Goal: Check status: Check status

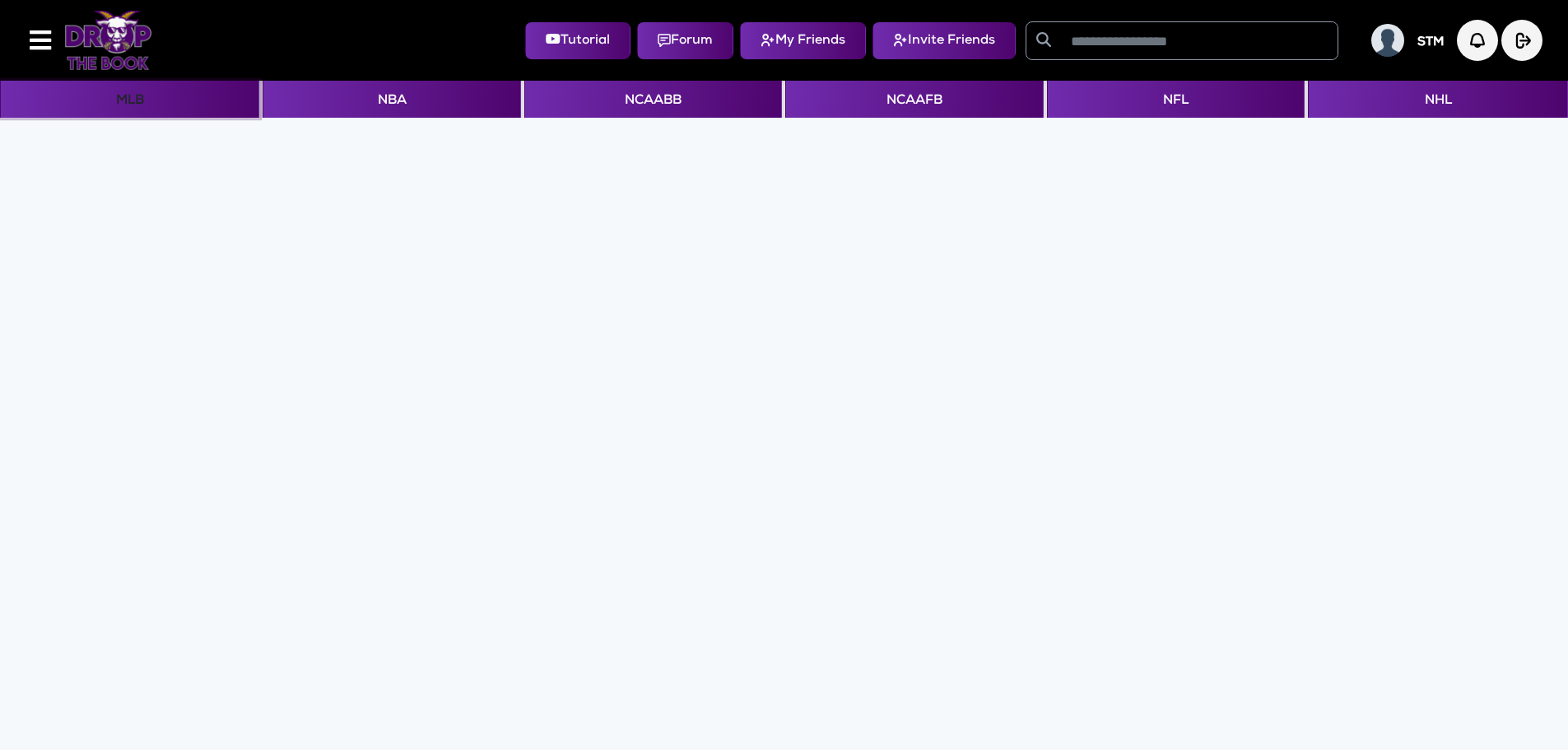
click at [134, 102] on button "MLB" at bounding box center [129, 99] width 259 height 37
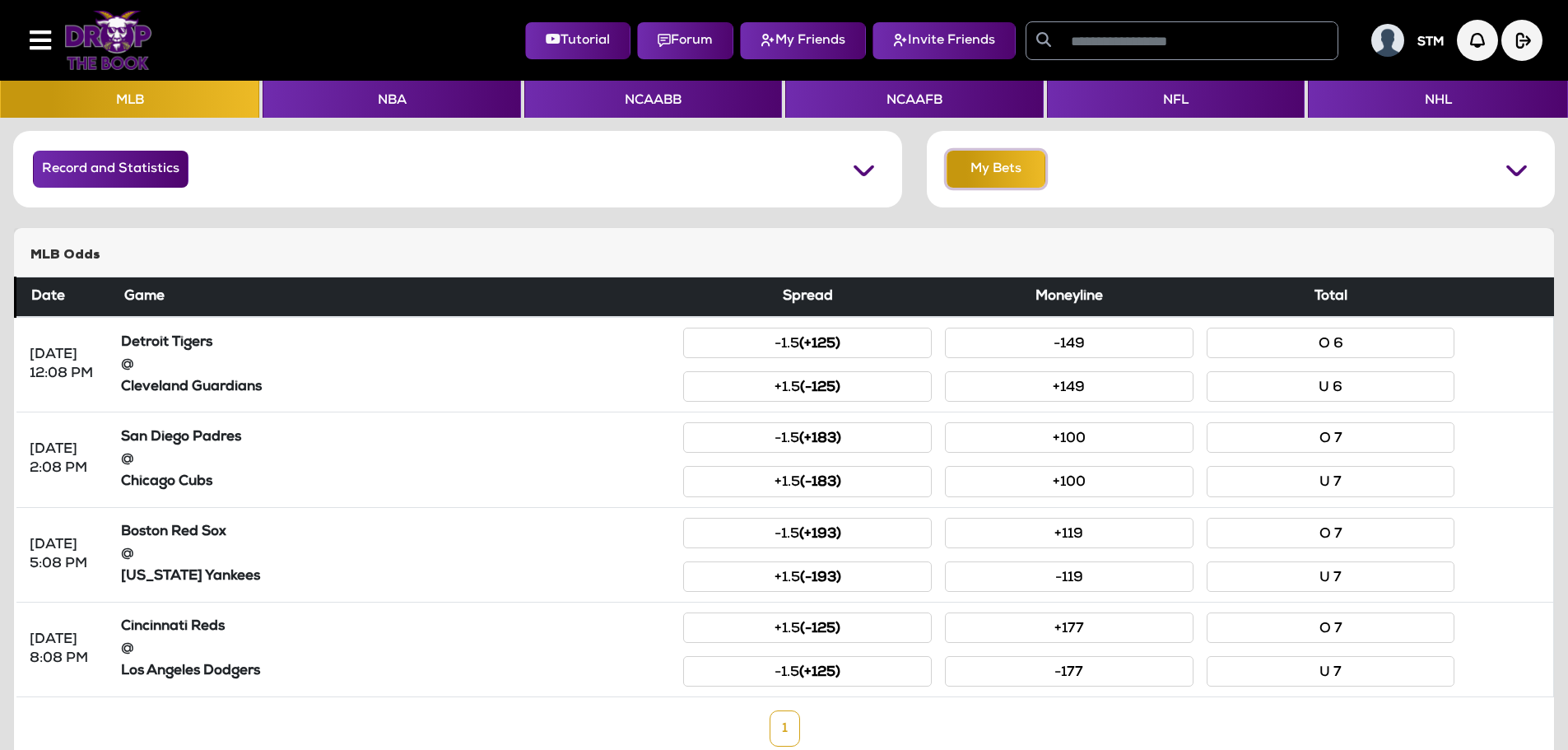
click at [990, 175] on button "My Bets" at bounding box center [995, 169] width 98 height 37
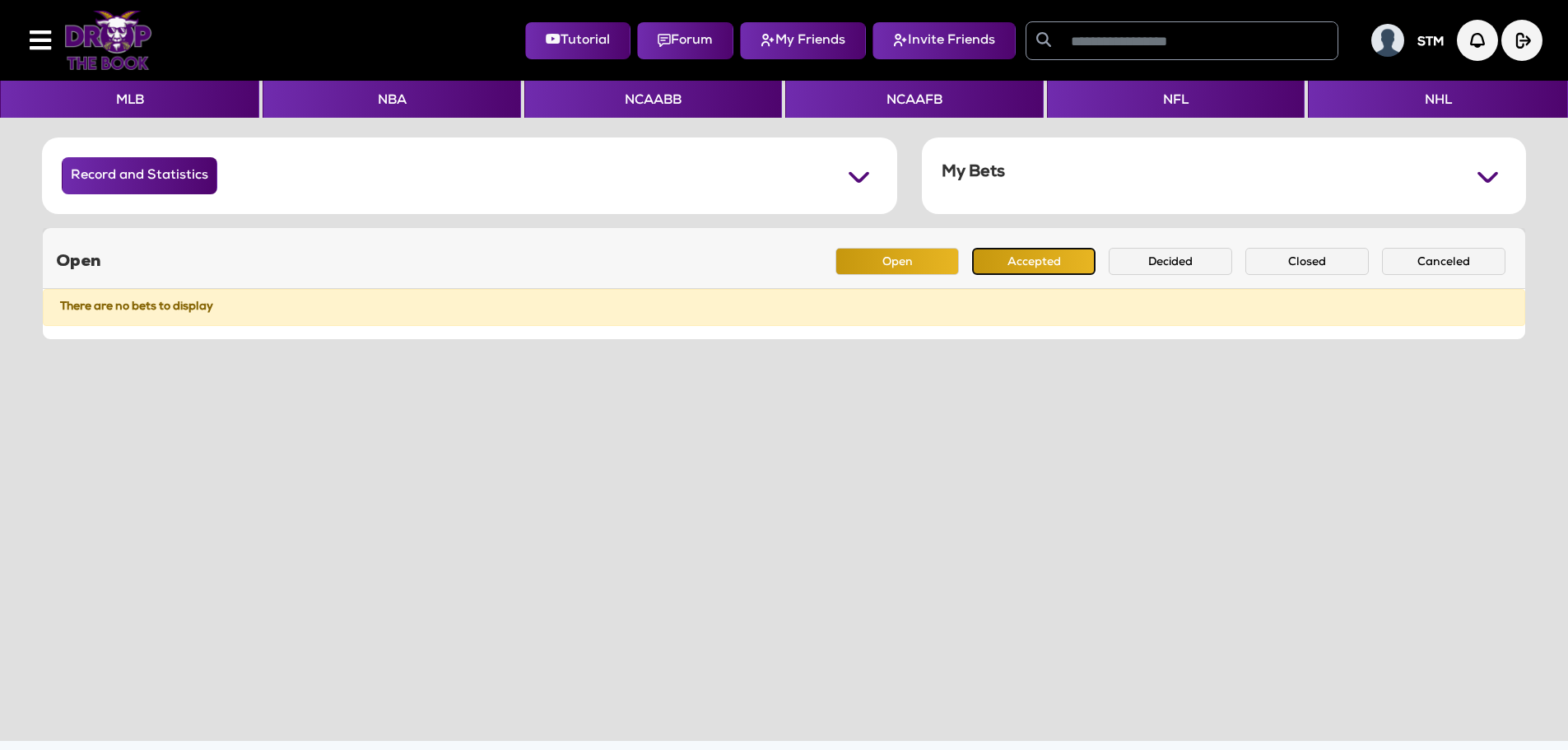
click at [1012, 265] on button "Accepted" at bounding box center [1034, 261] width 123 height 27
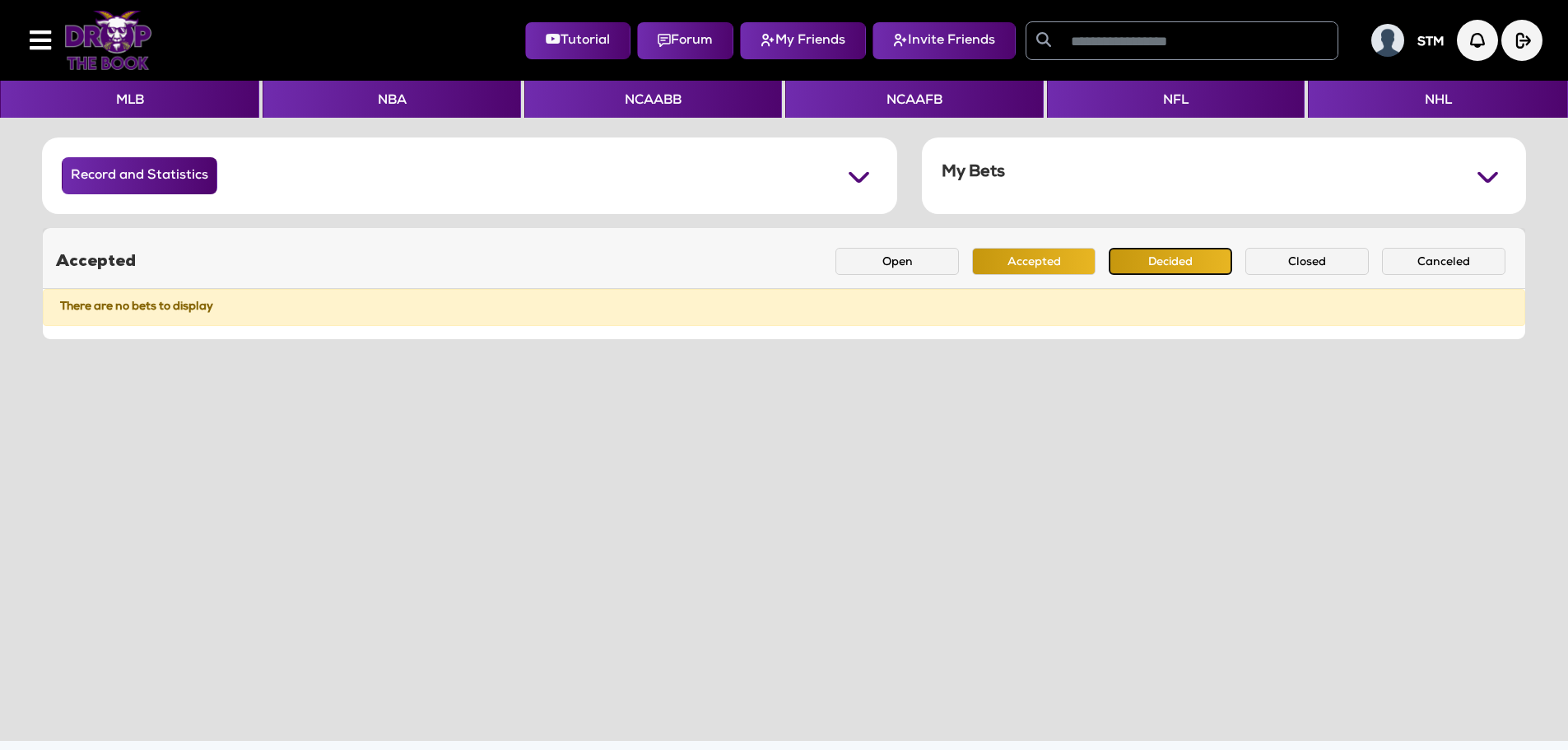
click at [1145, 273] on button "Decided" at bounding box center [1170, 261] width 123 height 27
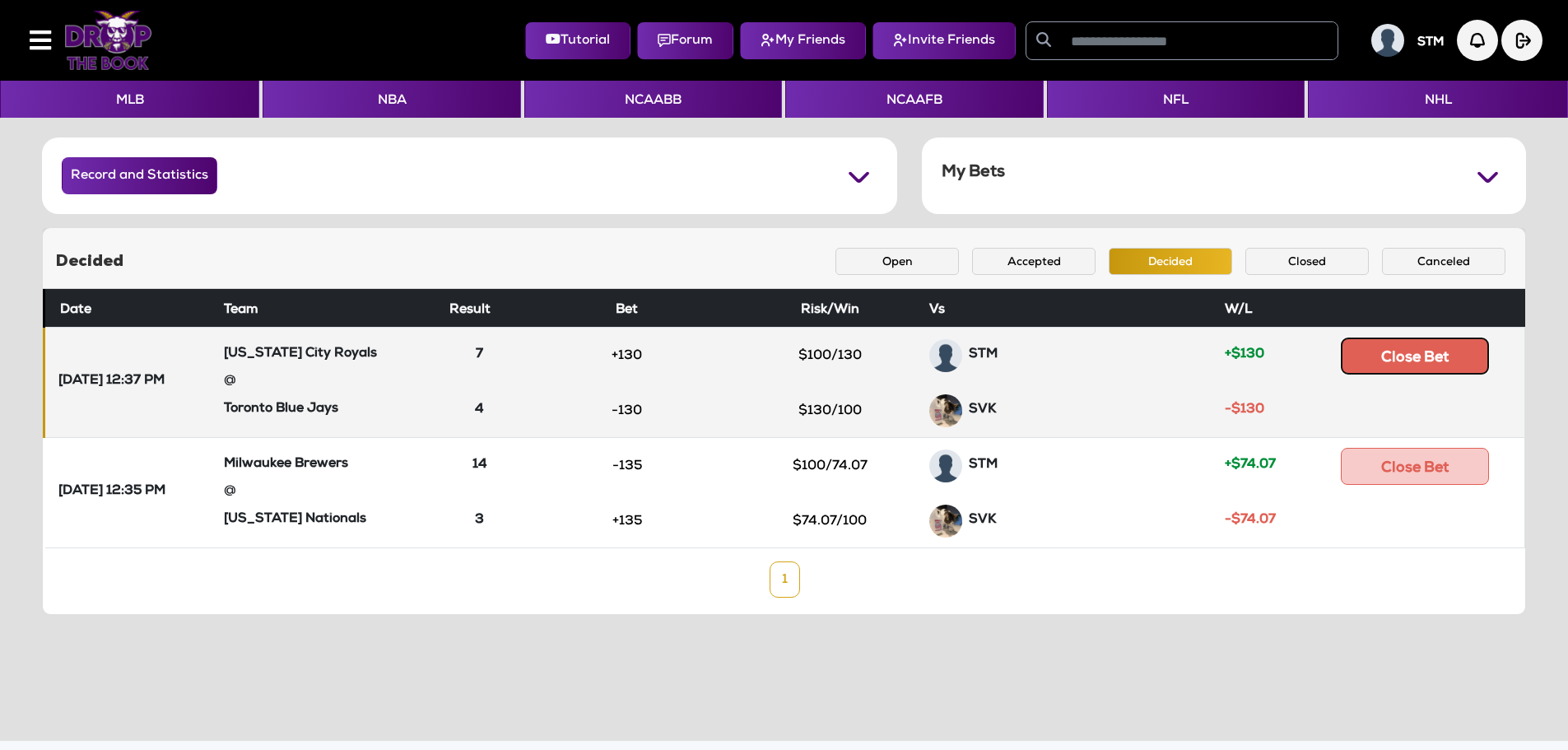
click at [1406, 359] on button "Close Bet" at bounding box center [1415, 356] width 148 height 37
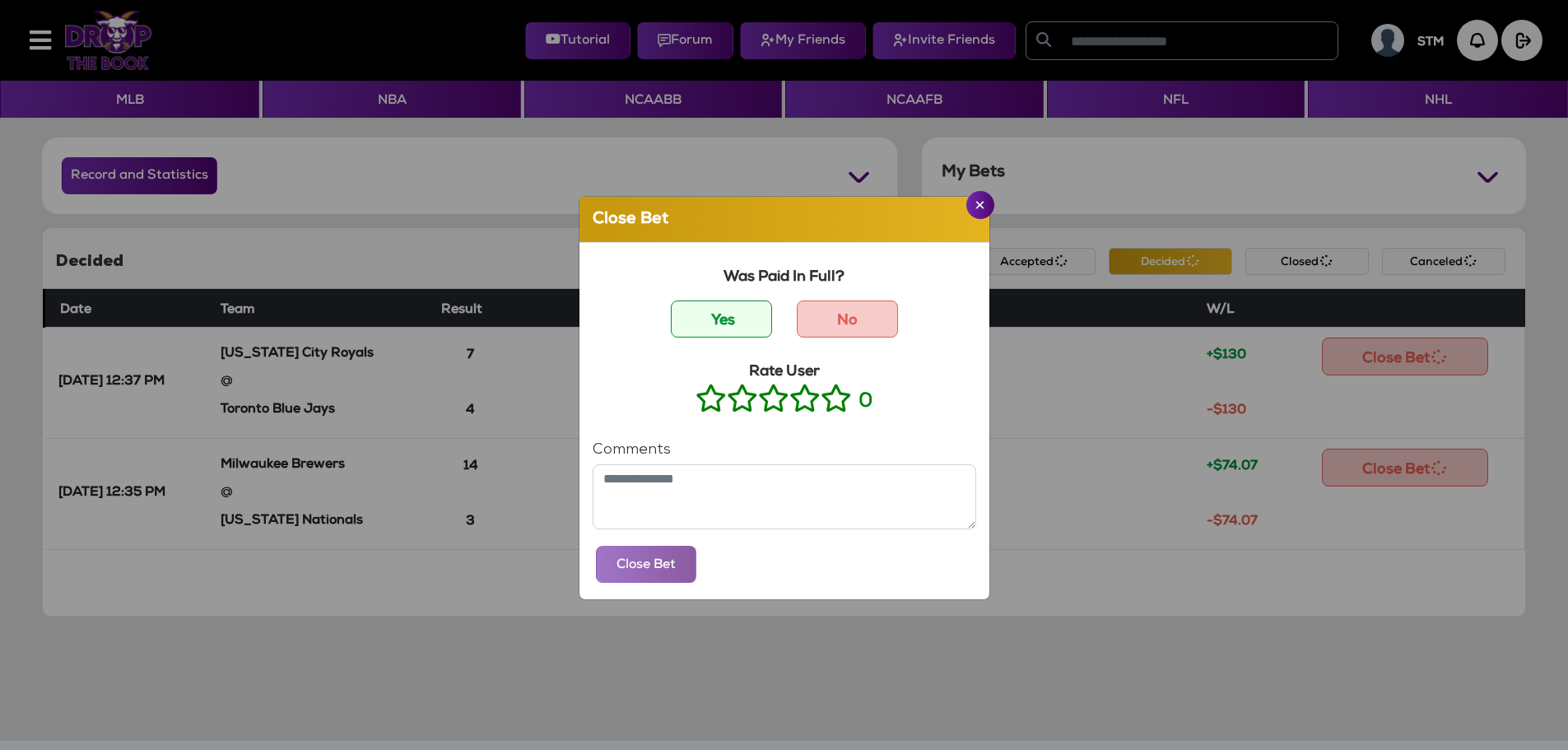
click at [832, 400] on icon at bounding box center [836, 399] width 32 height 21
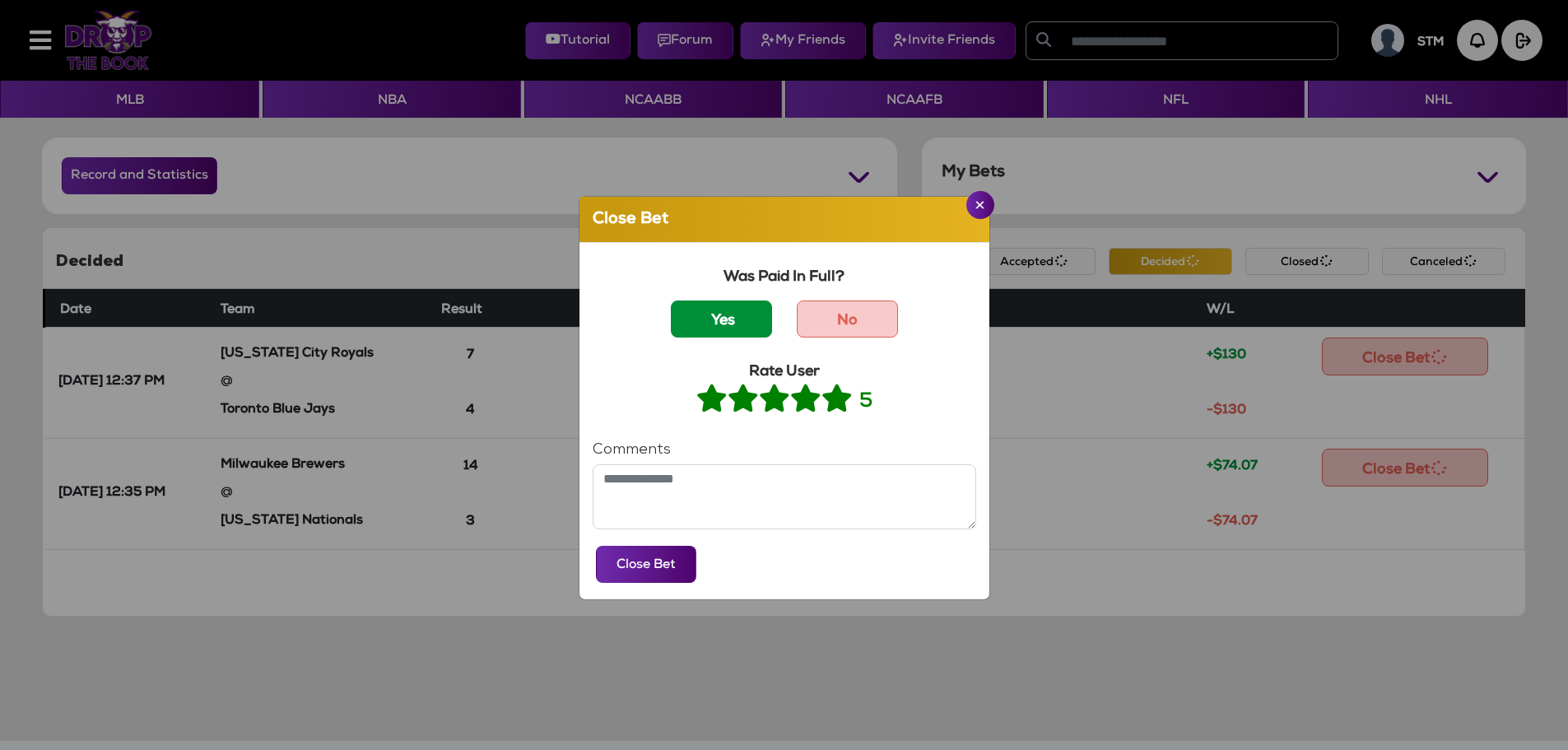
click at [734, 320] on label "Yes" at bounding box center [722, 319] width 101 height 37
click at [629, 571] on button "Close Bet" at bounding box center [645, 564] width 100 height 37
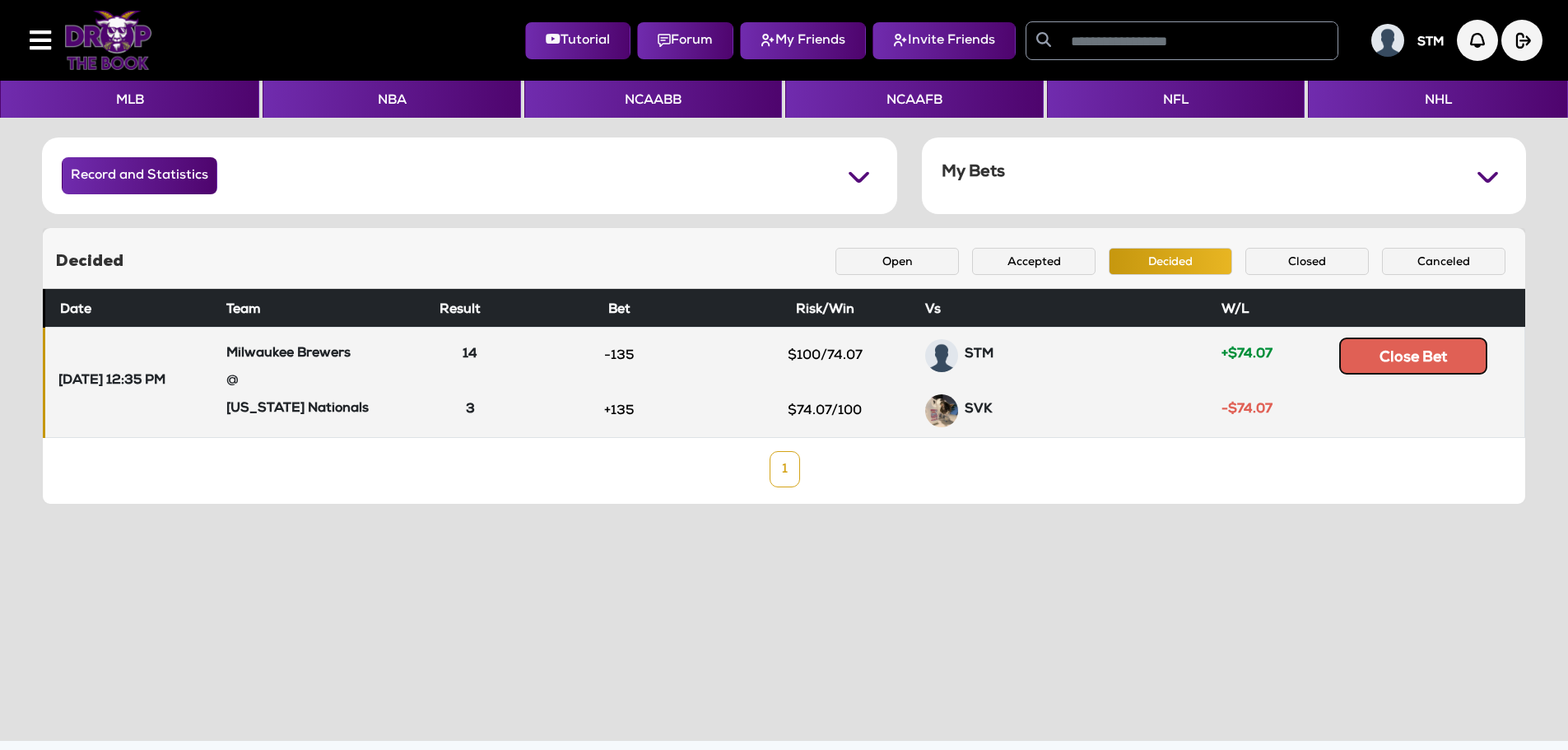
click at [1376, 347] on button "Close Bet" at bounding box center [1413, 356] width 148 height 37
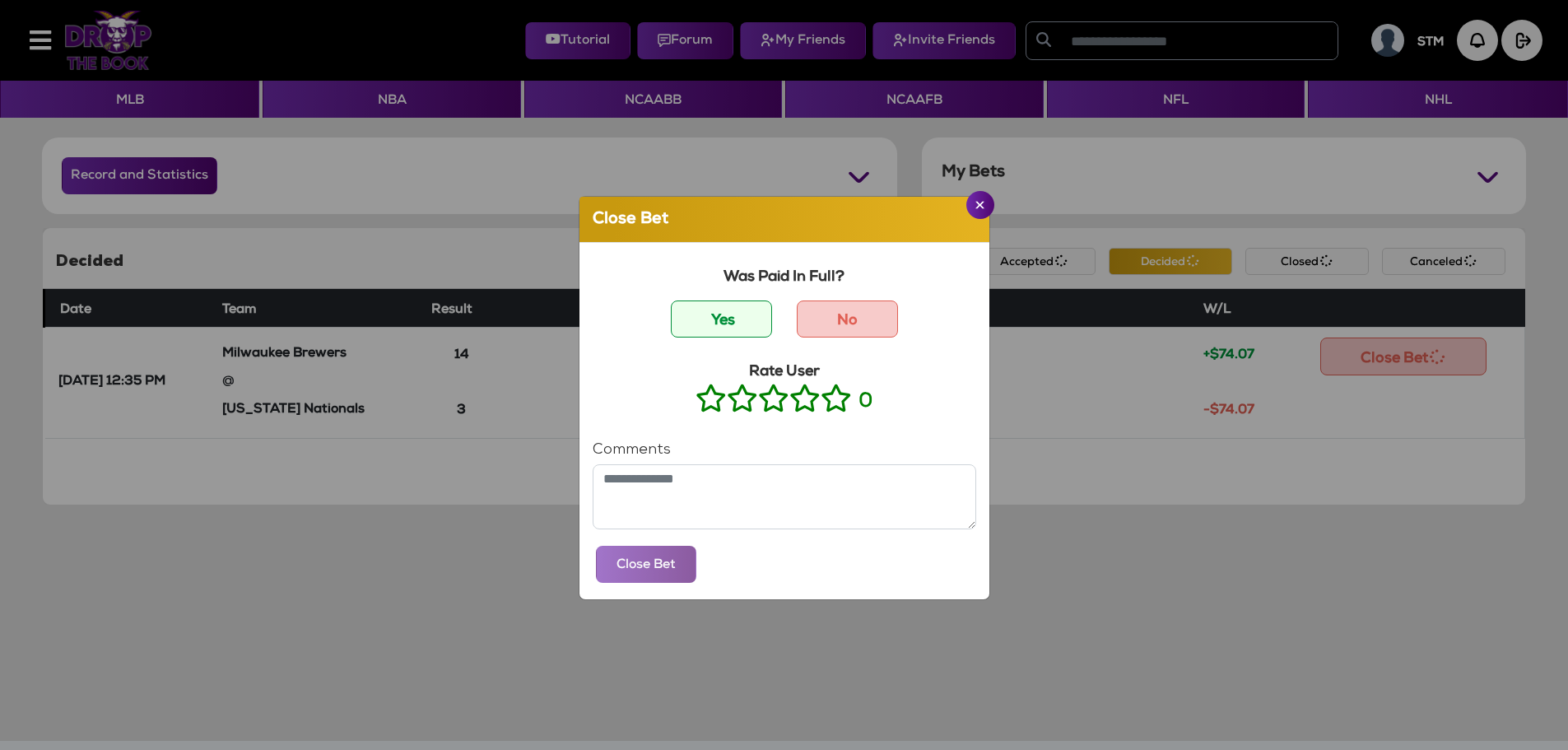
click at [833, 407] on icon at bounding box center [836, 399] width 32 height 21
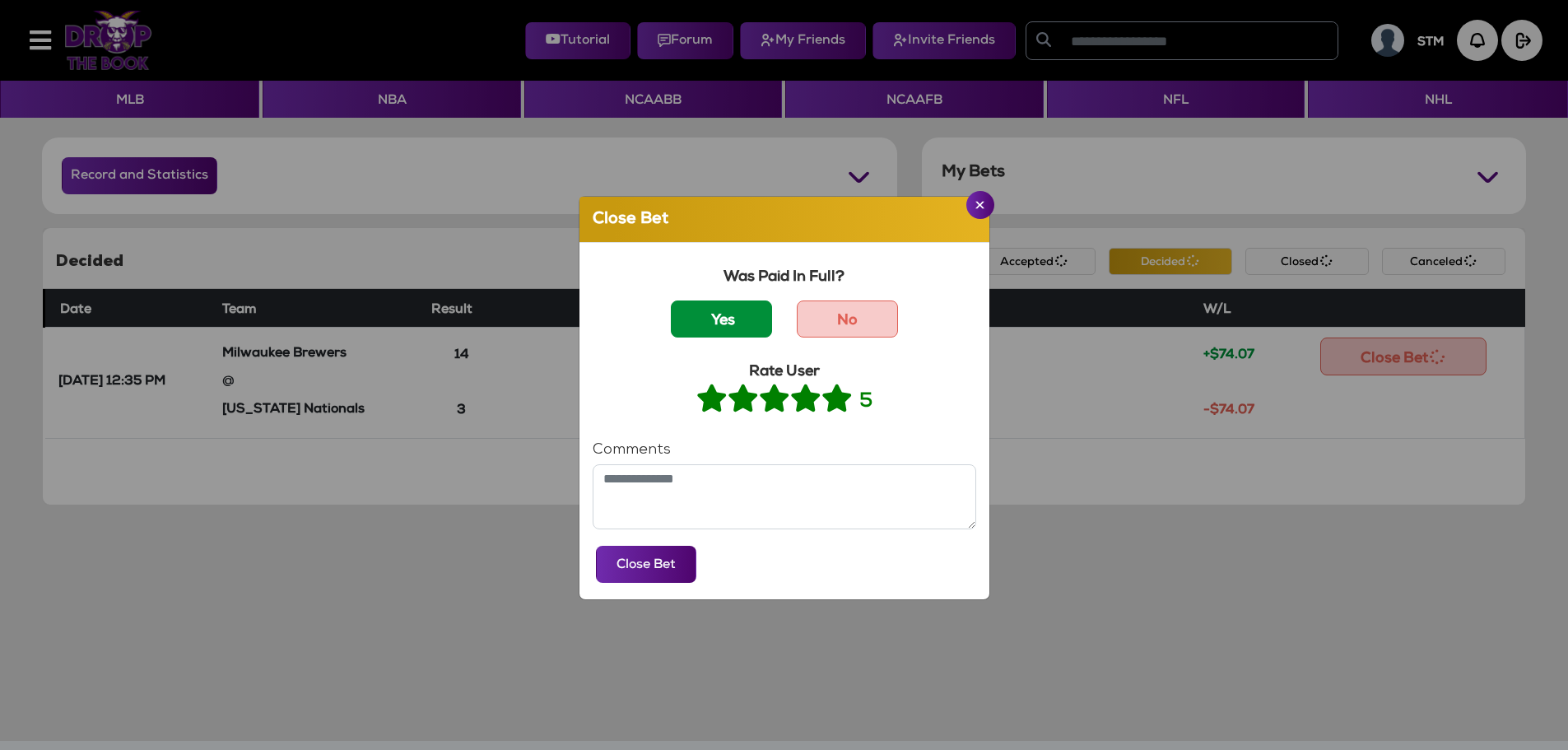
click at [683, 306] on label "Yes" at bounding box center [722, 319] width 101 height 37
click at [626, 561] on button "Close Bet" at bounding box center [645, 564] width 100 height 37
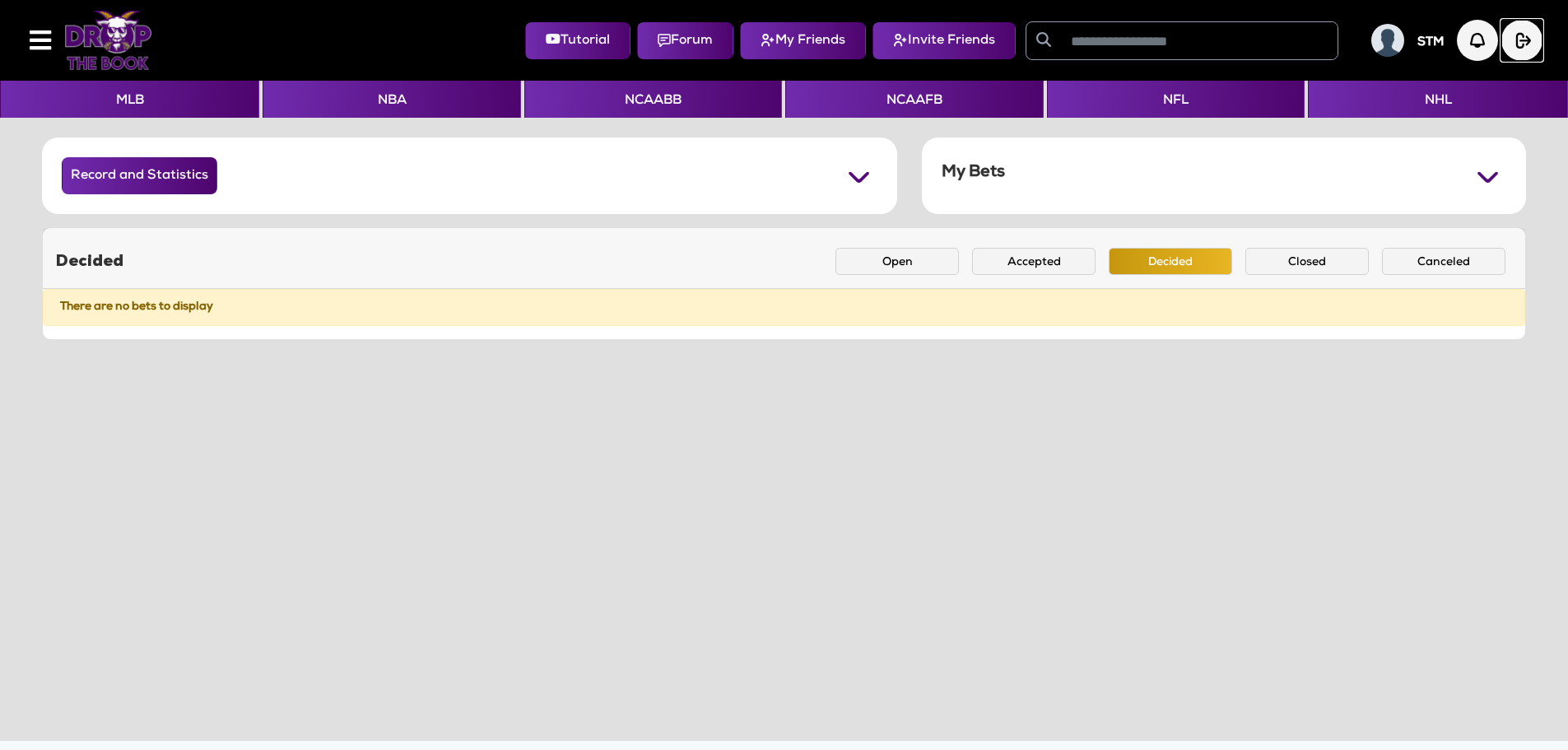
click at [1522, 34] on img "button" at bounding box center [1521, 40] width 41 height 41
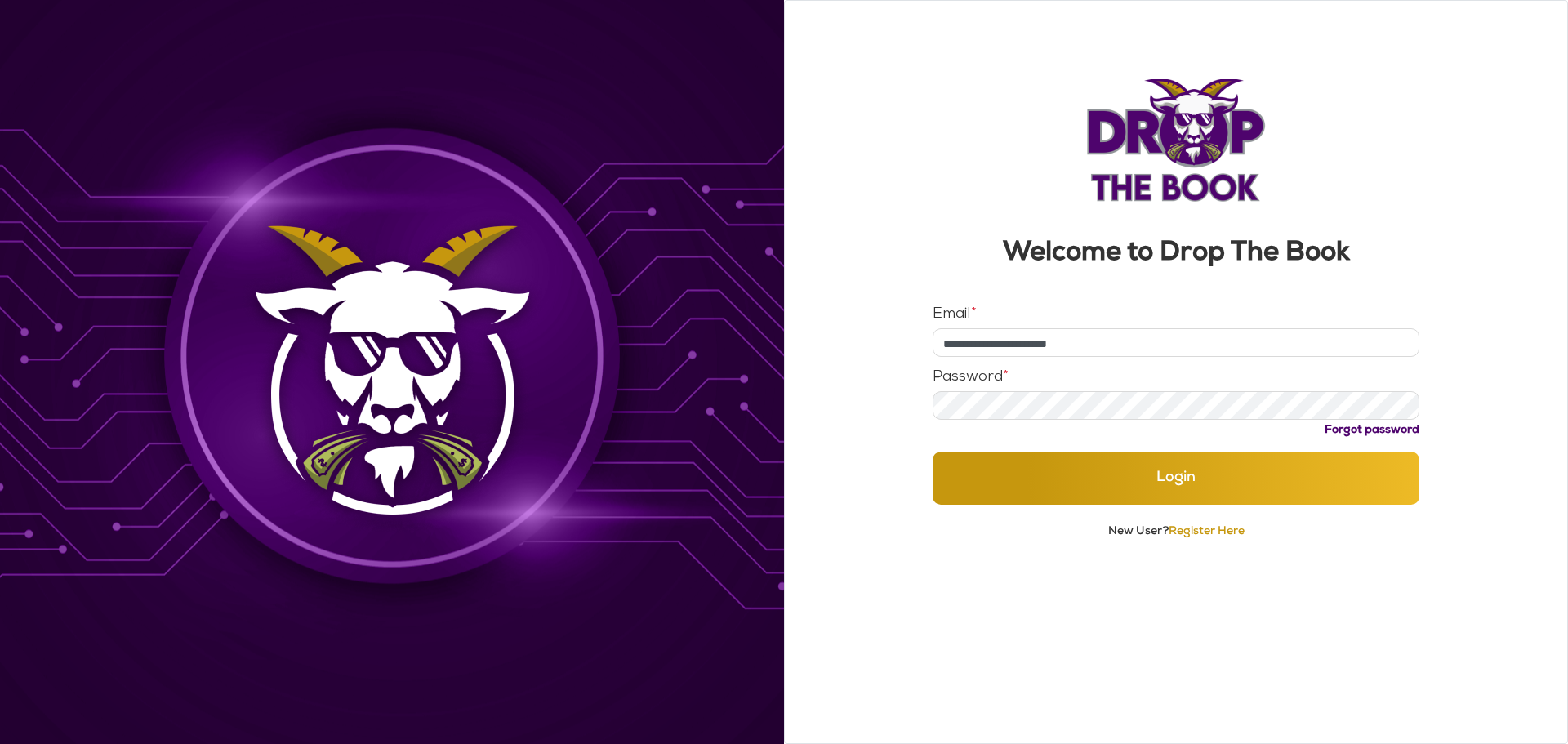
click at [1166, 342] on input "**********" at bounding box center [1176, 343] width 488 height 28
type input "**********"
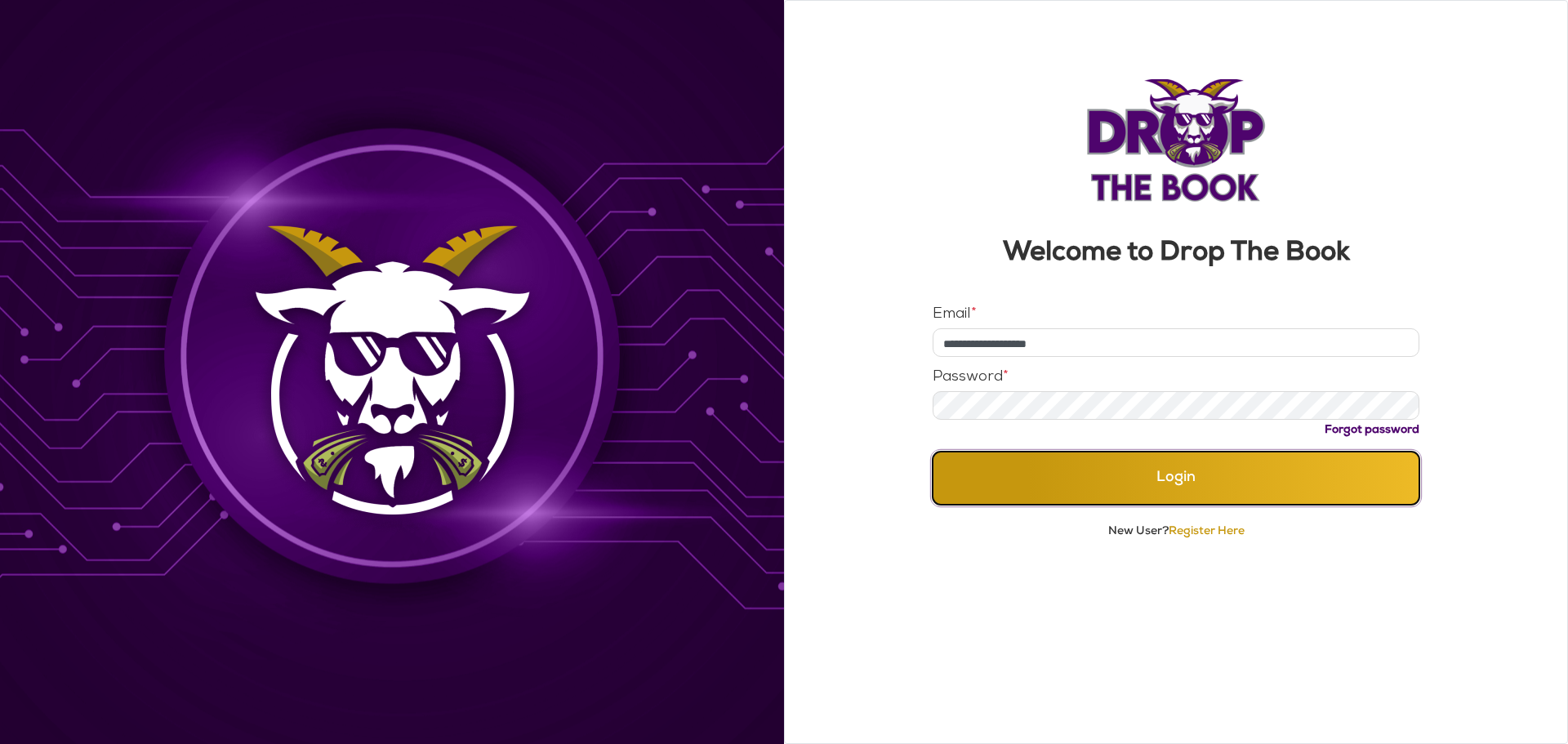
click at [1093, 493] on button "Login" at bounding box center [1176, 478] width 488 height 53
